Goal: Transaction & Acquisition: Purchase product/service

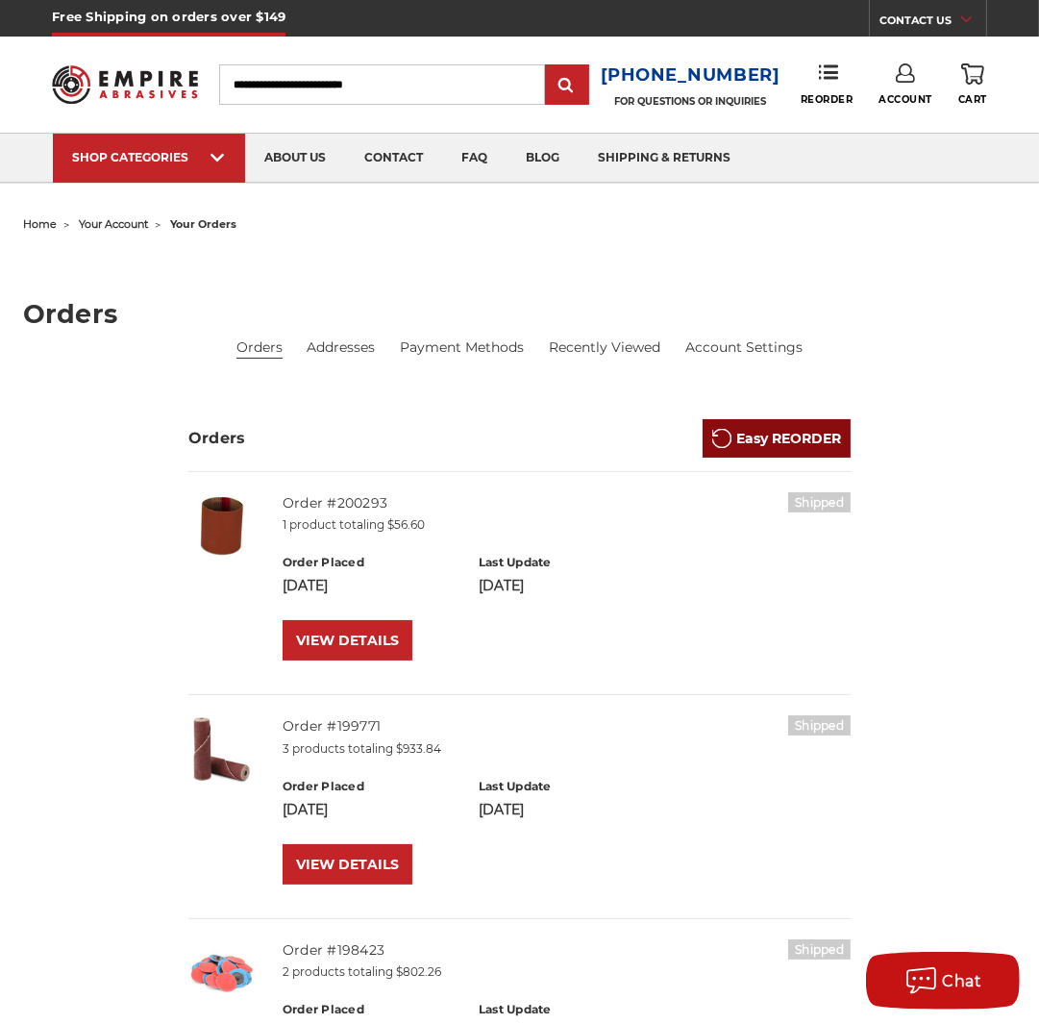
click at [818, 432] on link "Easy REORDER" at bounding box center [777, 438] width 148 height 38
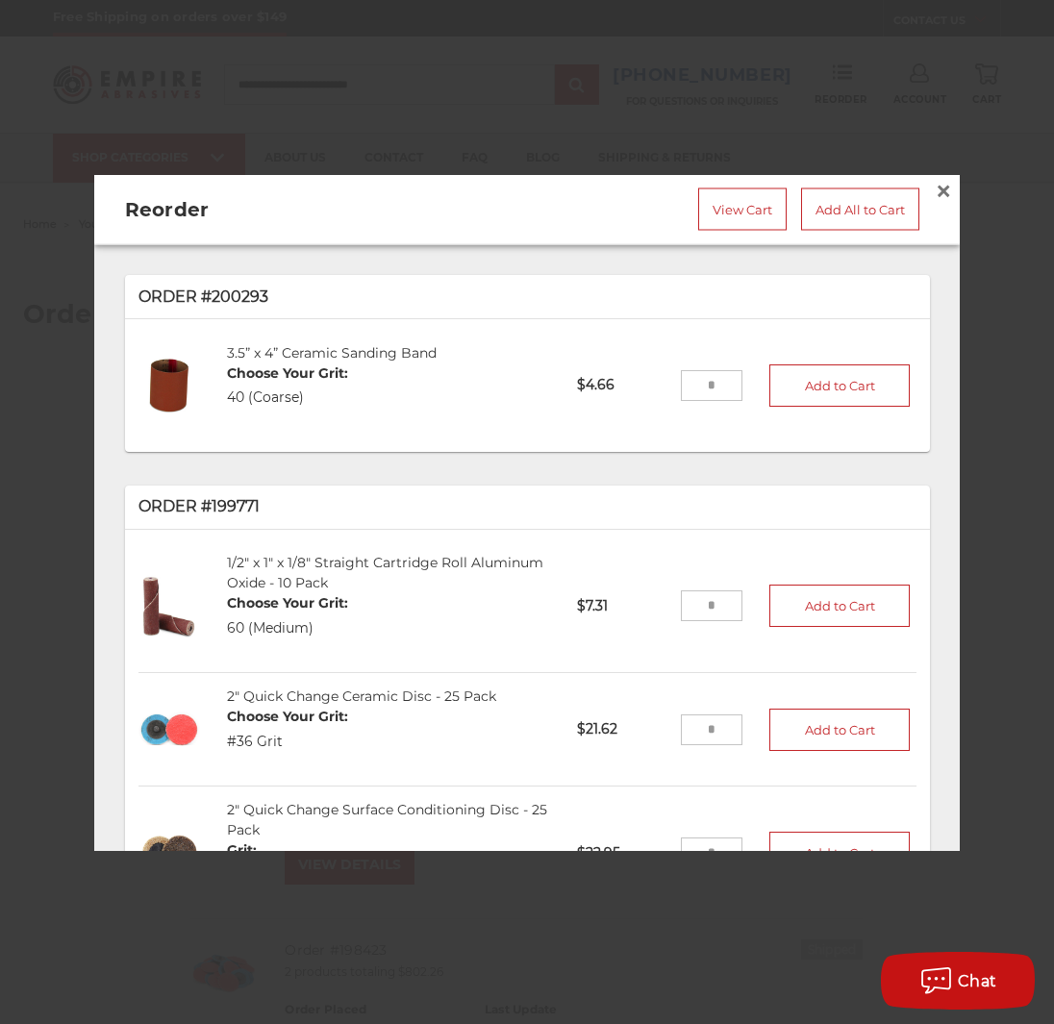
click at [700, 720] on input "tel" at bounding box center [712, 728] width 62 height 31
type input "**"
click at [796, 715] on button "Add to Cart" at bounding box center [839, 729] width 140 height 42
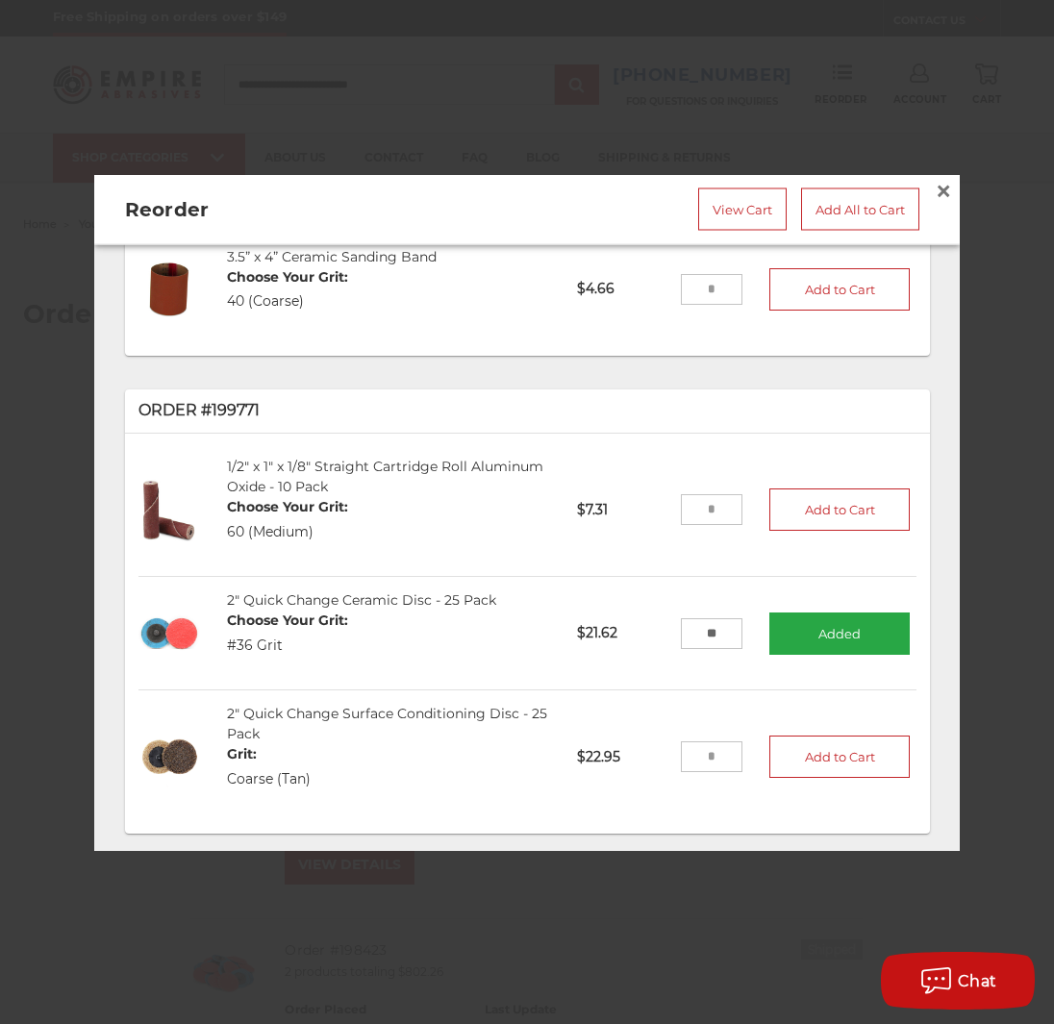
click at [708, 749] on input "tel" at bounding box center [712, 756] width 62 height 31
type input "**"
click at [801, 743] on button "Add to Cart" at bounding box center [839, 756] width 140 height 42
click at [722, 205] on link "View Cart" at bounding box center [742, 208] width 88 height 42
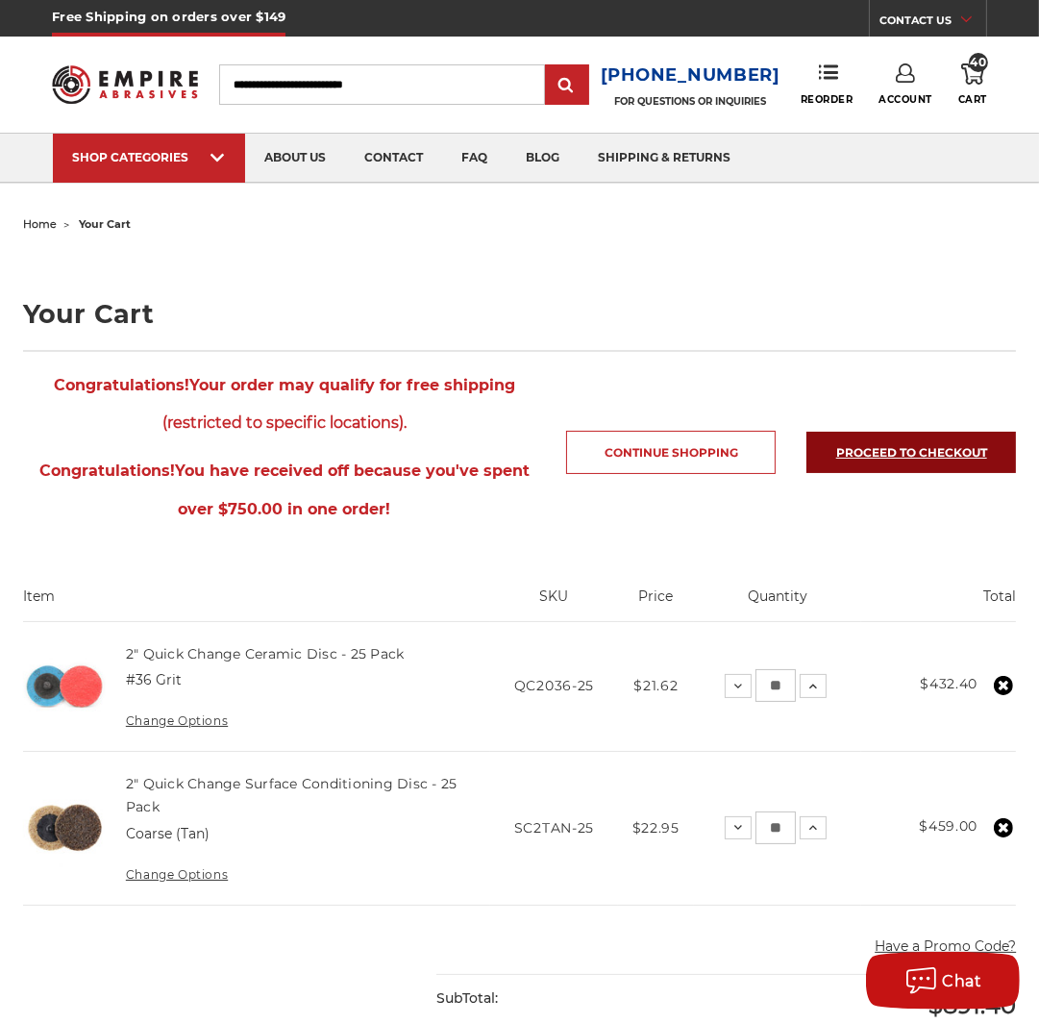
click at [974, 465] on link "Proceed to checkout" at bounding box center [912, 452] width 210 height 41
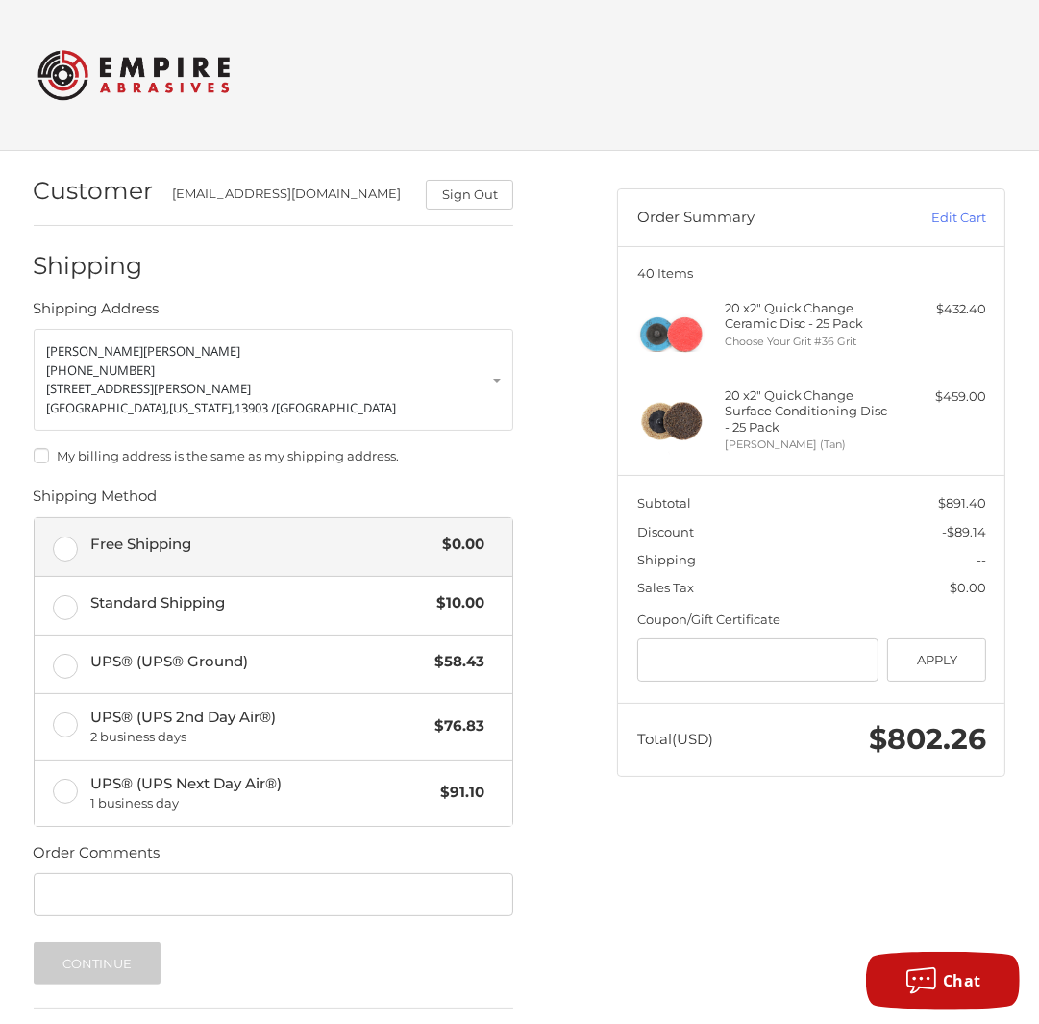
click at [397, 555] on span "Free Shipping" at bounding box center [261, 545] width 342 height 22
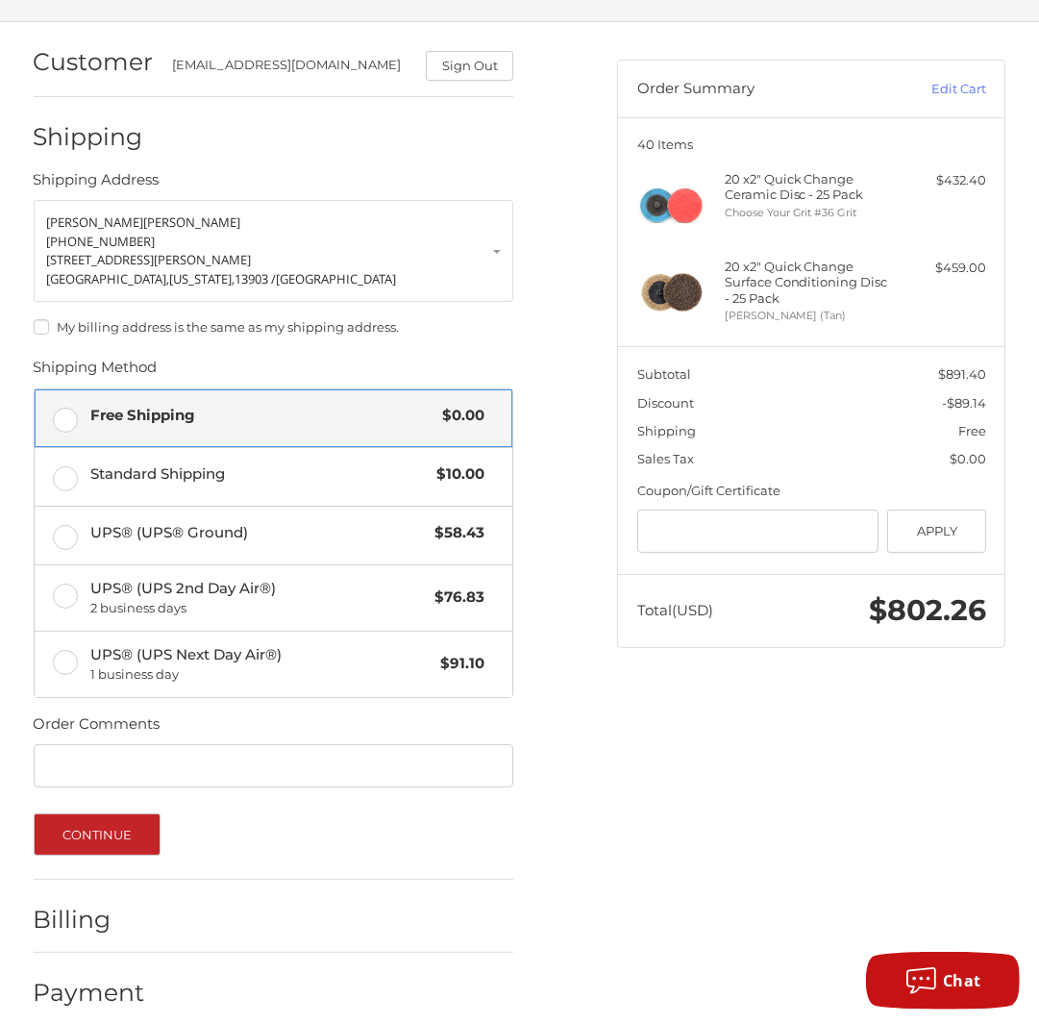
scroll to position [156, 0]
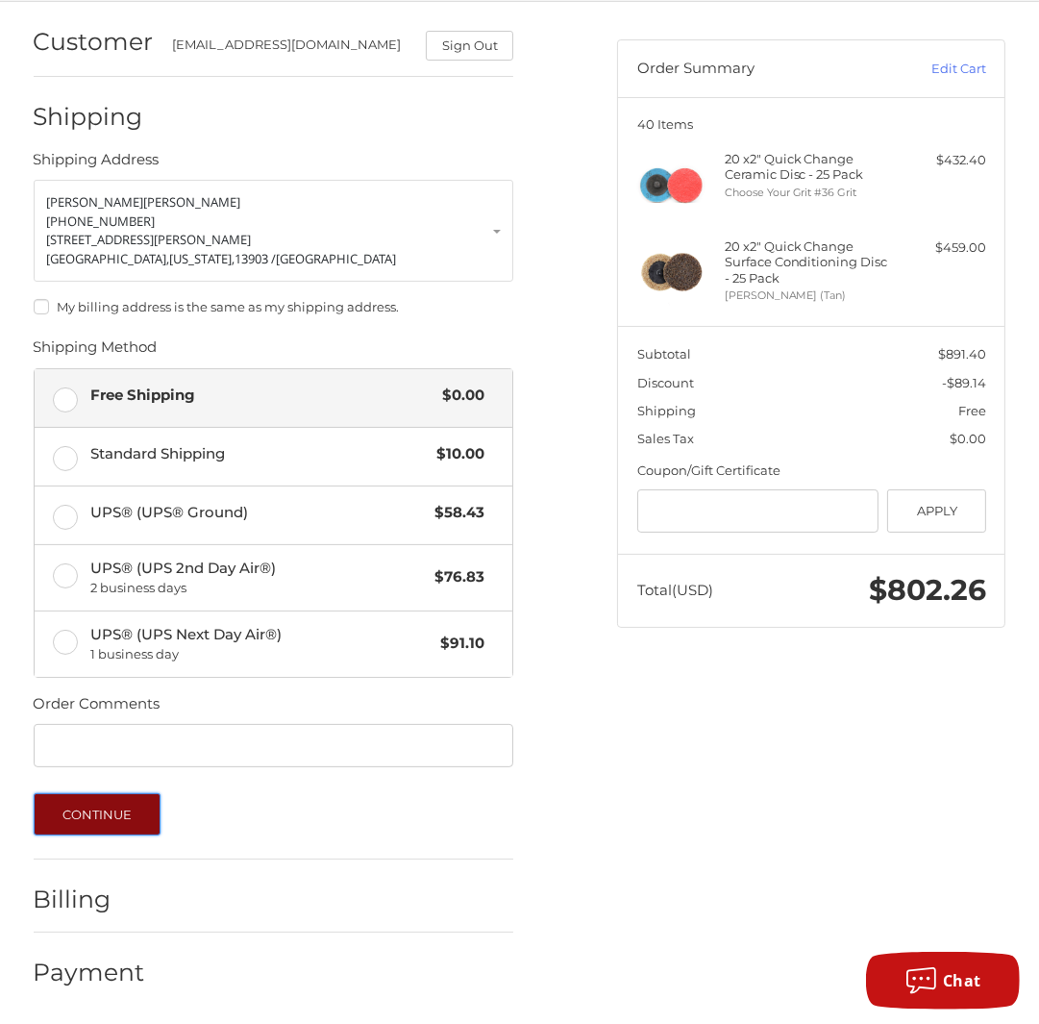
click at [128, 813] on button "Continue" at bounding box center [98, 814] width 128 height 42
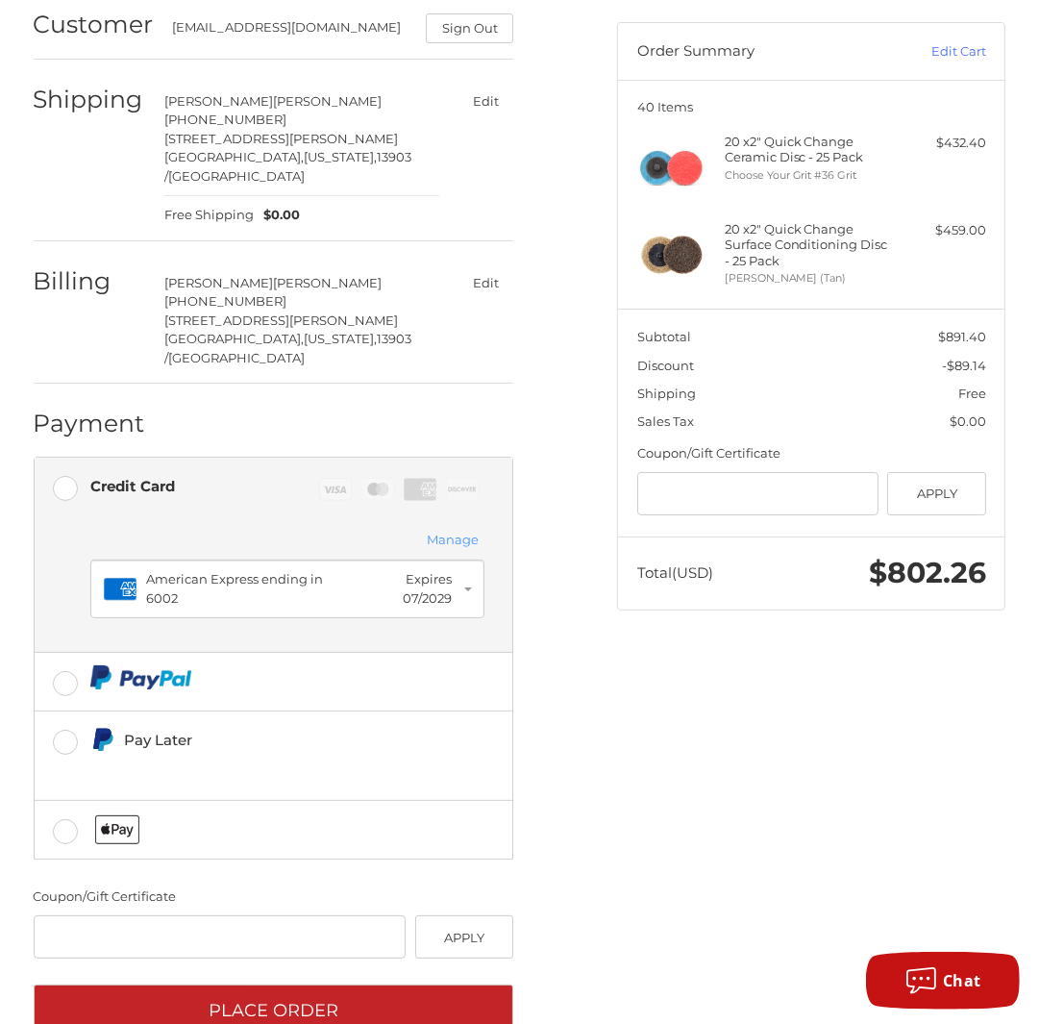
scroll to position [228, 0]
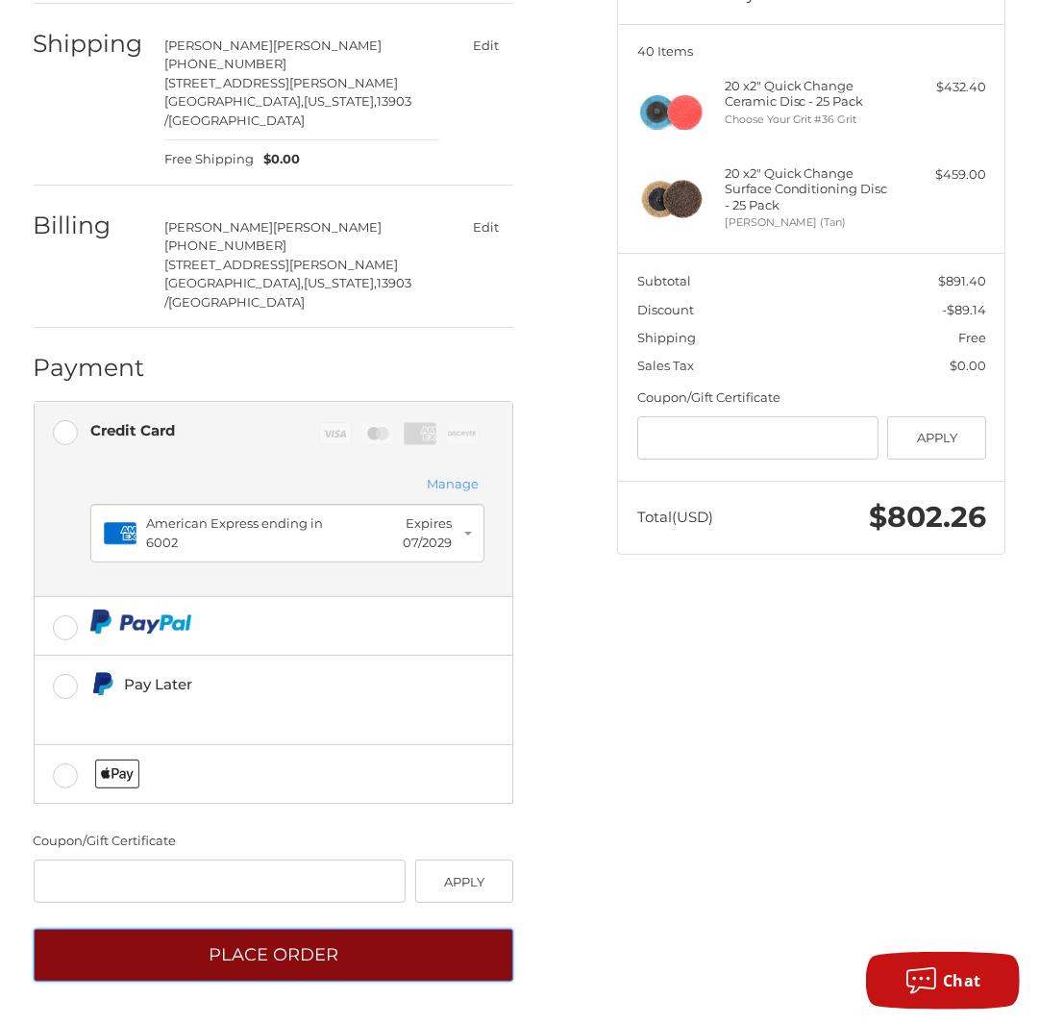
click at [473, 963] on button "Place Order" at bounding box center [274, 955] width 481 height 53
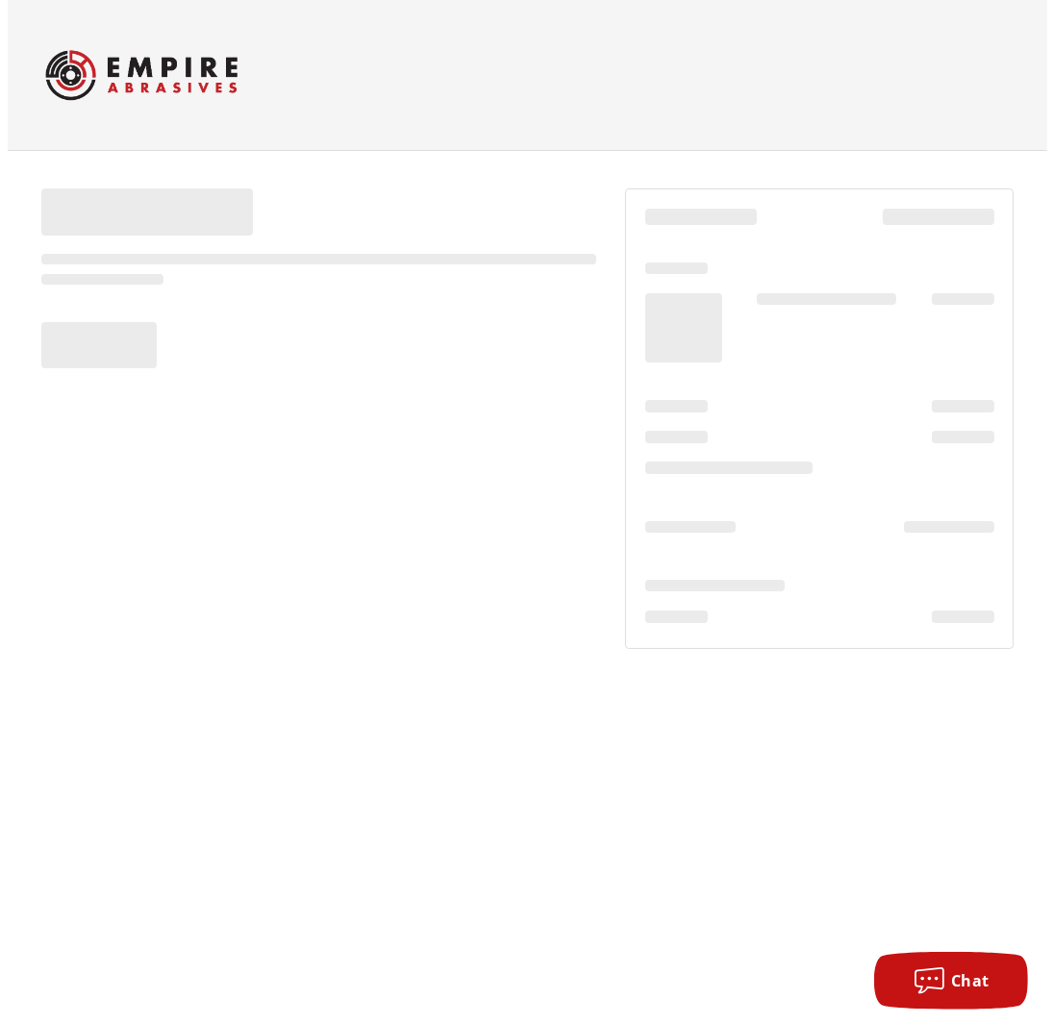
scroll to position [0, 0]
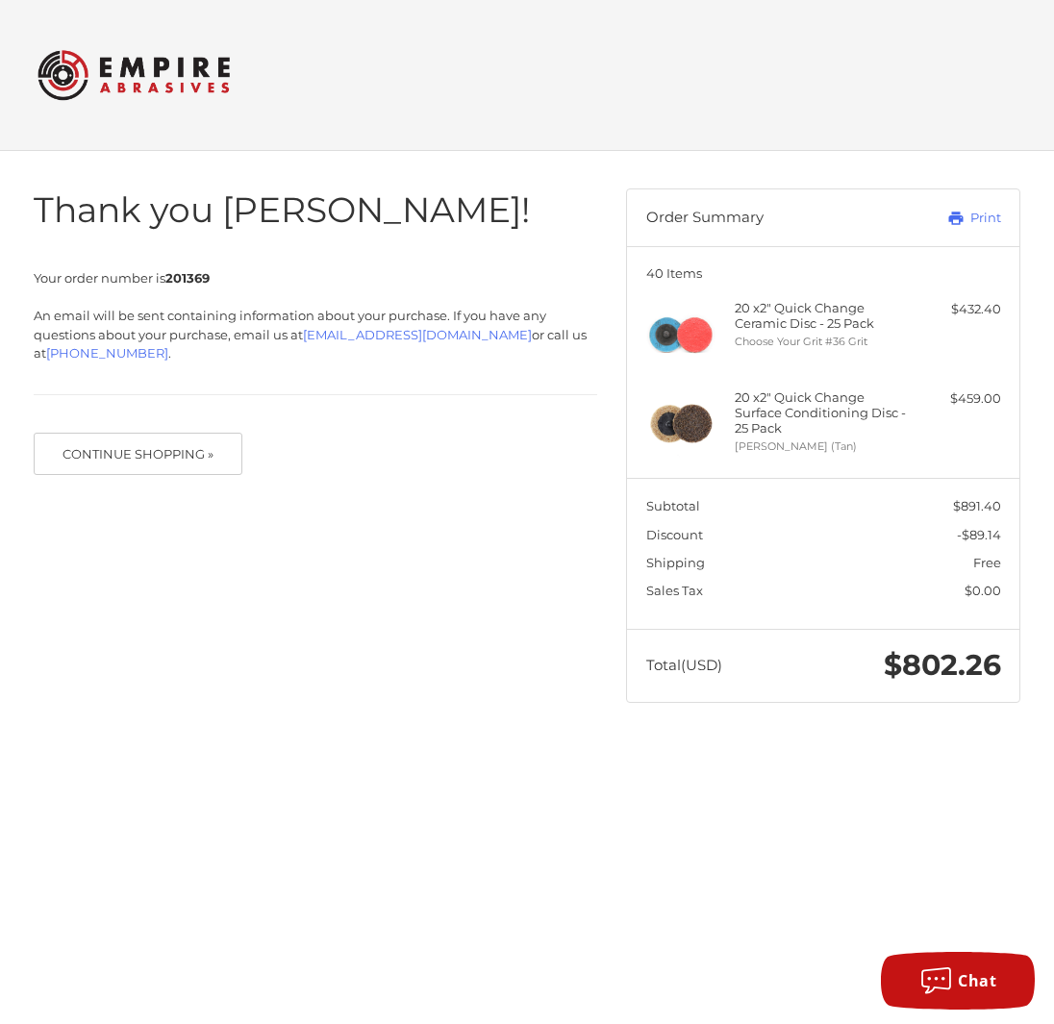
click at [1003, 216] on header "Order Summary Print" at bounding box center [823, 217] width 392 height 57
click at [982, 218] on link "Print" at bounding box center [945, 218] width 112 height 19
